Goal: Task Accomplishment & Management: Complete application form

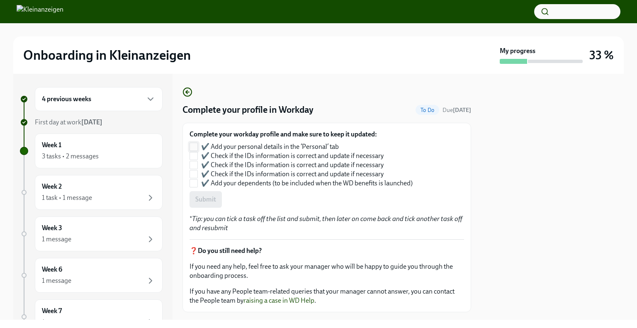
click at [195, 146] on input "✔️ Add your personal details in the ‘Personal’ tab" at bounding box center [193, 146] width 7 height 7
checkbox input "true"
click at [194, 156] on input "✔️ Check if the IDs information is correct and update if necessary" at bounding box center [193, 155] width 7 height 7
checkbox input "true"
click at [193, 165] on input "✔️ Check if the IDs information is correct and update if necessary" at bounding box center [193, 164] width 7 height 7
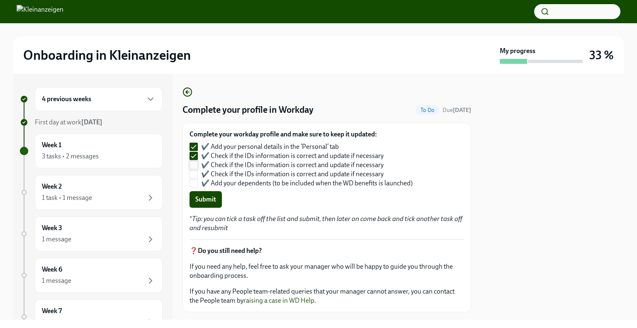
checkbox input "true"
drag, startPoint x: 193, startPoint y: 175, endPoint x: 193, endPoint y: 184, distance: 8.7
click at [193, 184] on div "✔️ Add your personal details in the ‘Personal’ tab ✔️ Check if the IDs informat…" at bounding box center [305, 165] width 230 height 46
click at [193, 184] on input "✔️ Add your dependents (to be included when the WD benefits is launched)" at bounding box center [193, 183] width 7 height 7
checkbox input "true"
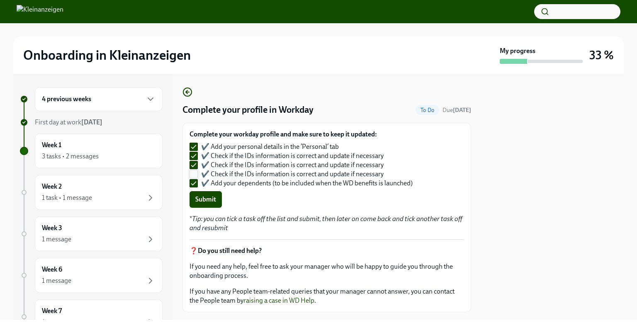
click at [194, 175] on input "✔️ Check if the IDs information is correct and update if necessary" at bounding box center [193, 173] width 7 height 7
checkbox input "true"
click at [214, 202] on span "Submit" at bounding box center [205, 199] width 21 height 8
checkbox input "false"
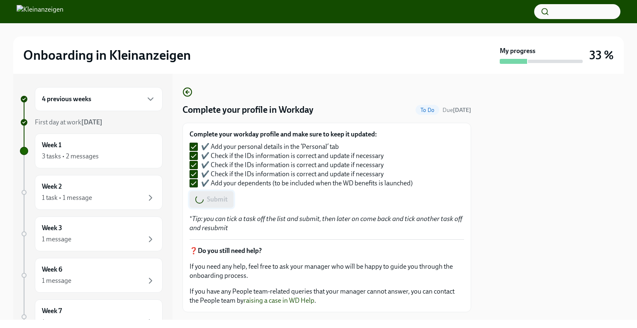
checkbox input "false"
checkbox input "true"
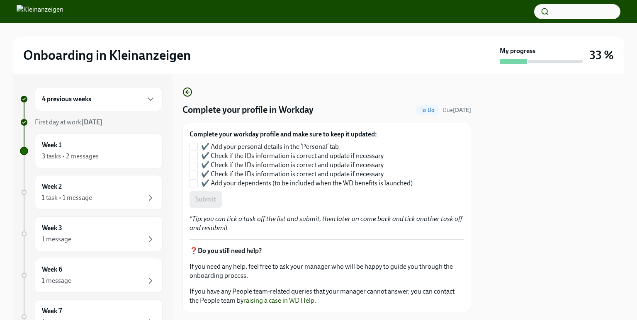
checkbox input "true"
